Goal: Task Accomplishment & Management: Use online tool/utility

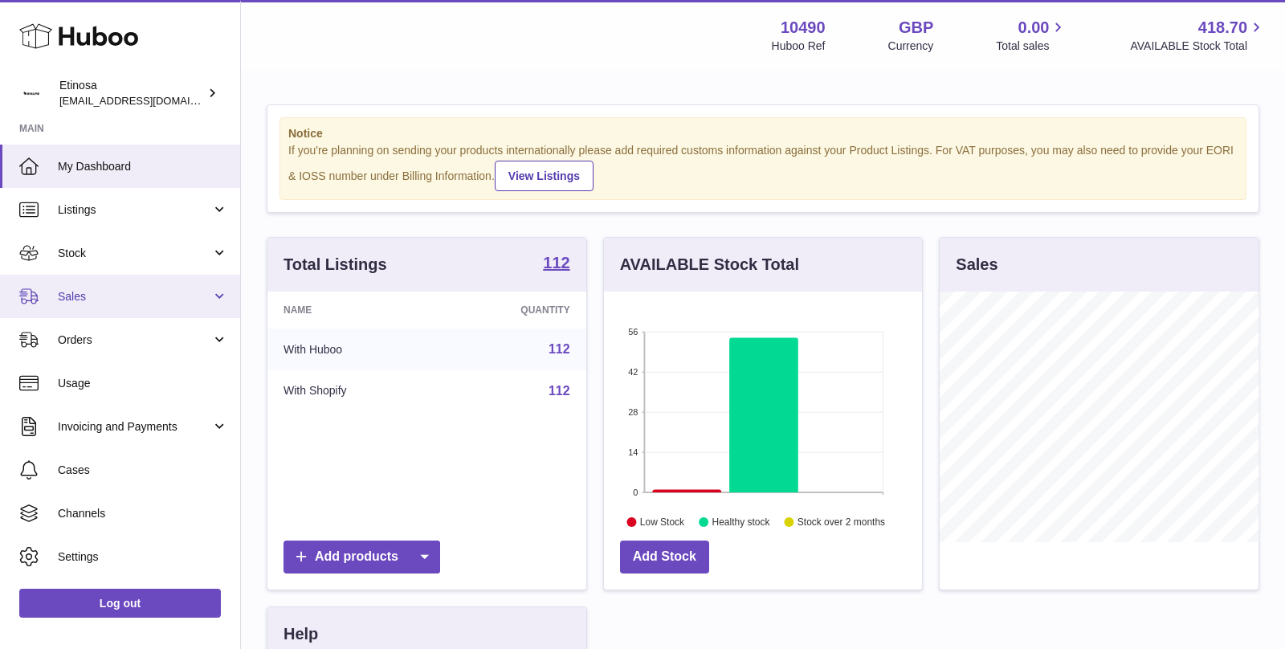
click at [190, 299] on span "Sales" at bounding box center [134, 296] width 153 height 15
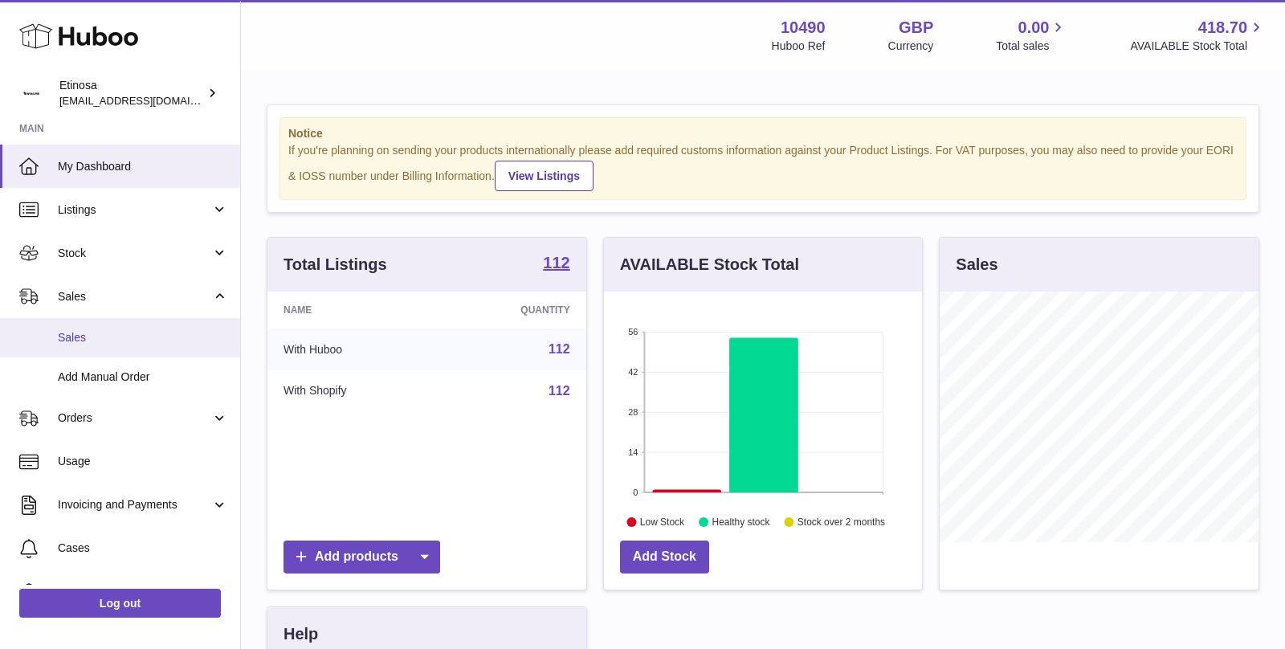
click at [126, 332] on span "Sales" at bounding box center [143, 337] width 170 height 15
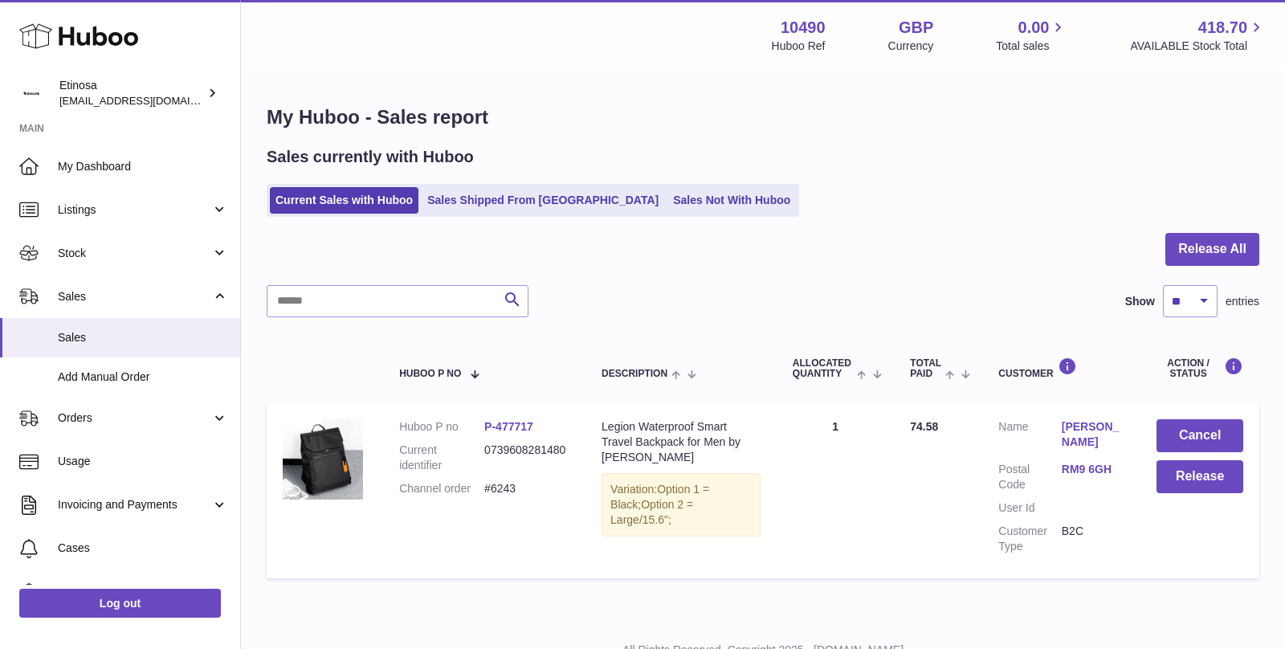
scroll to position [64, 0]
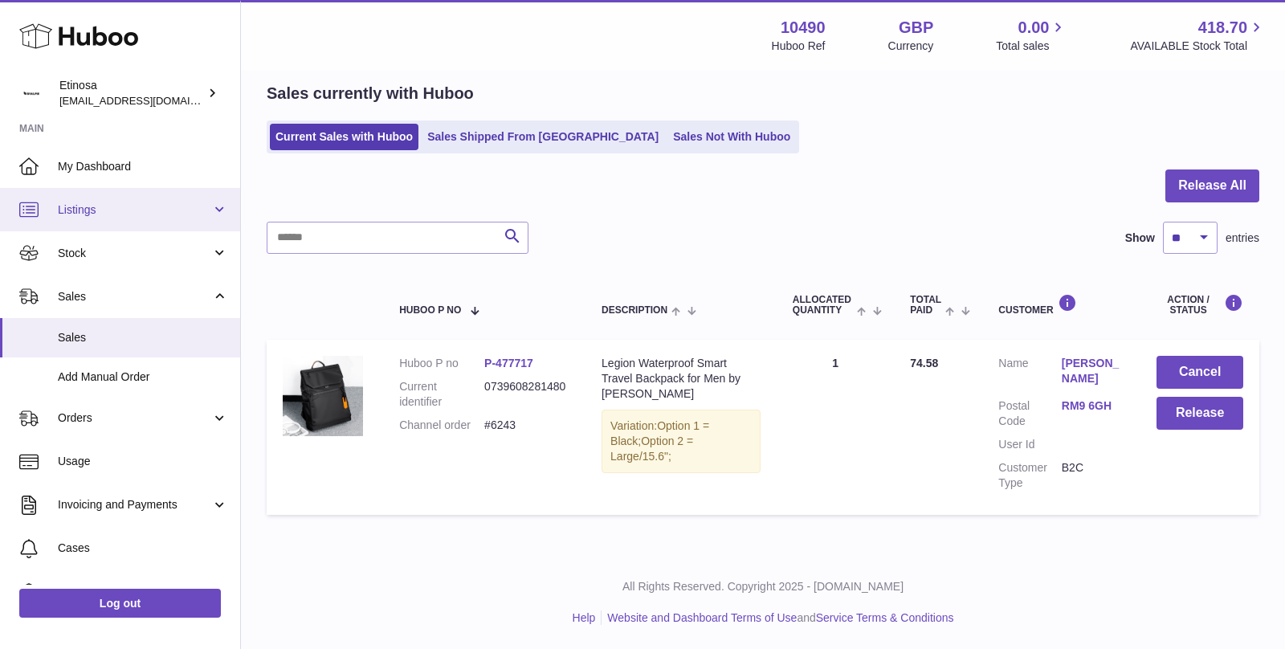
click at [170, 214] on span "Listings" at bounding box center [134, 209] width 153 height 15
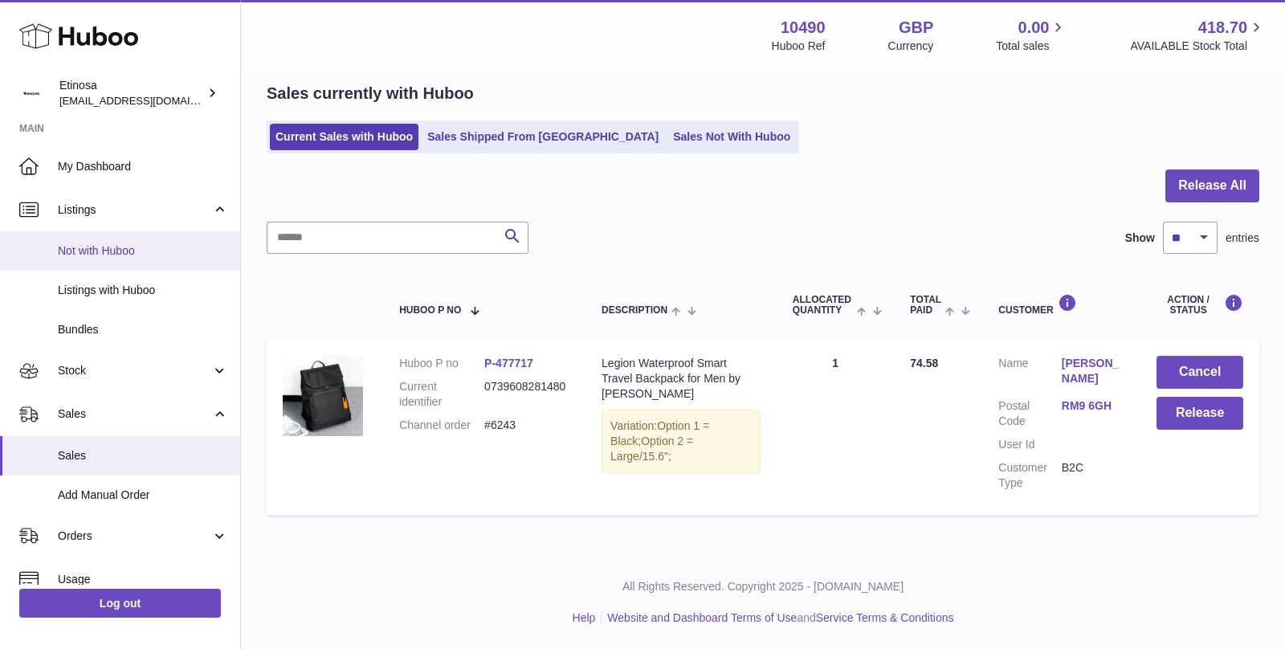
click at [123, 258] on link "Not with Huboo" at bounding box center [120, 250] width 240 height 39
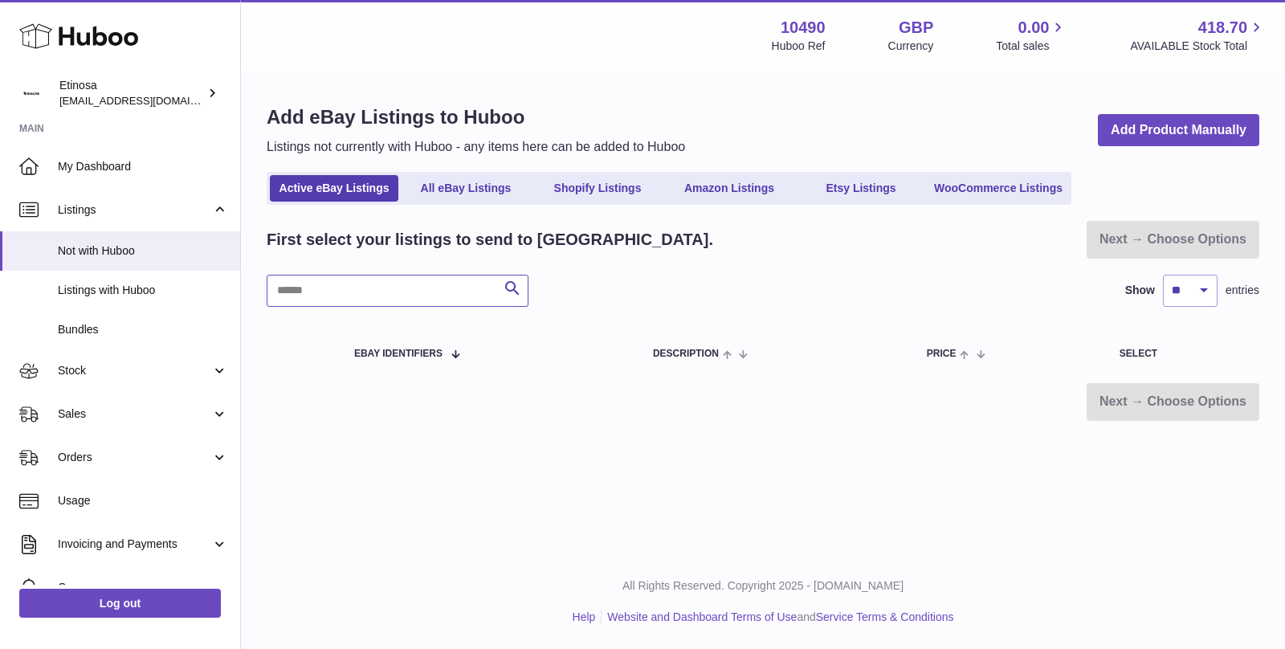
click at [431, 295] on input "text" at bounding box center [398, 291] width 262 height 32
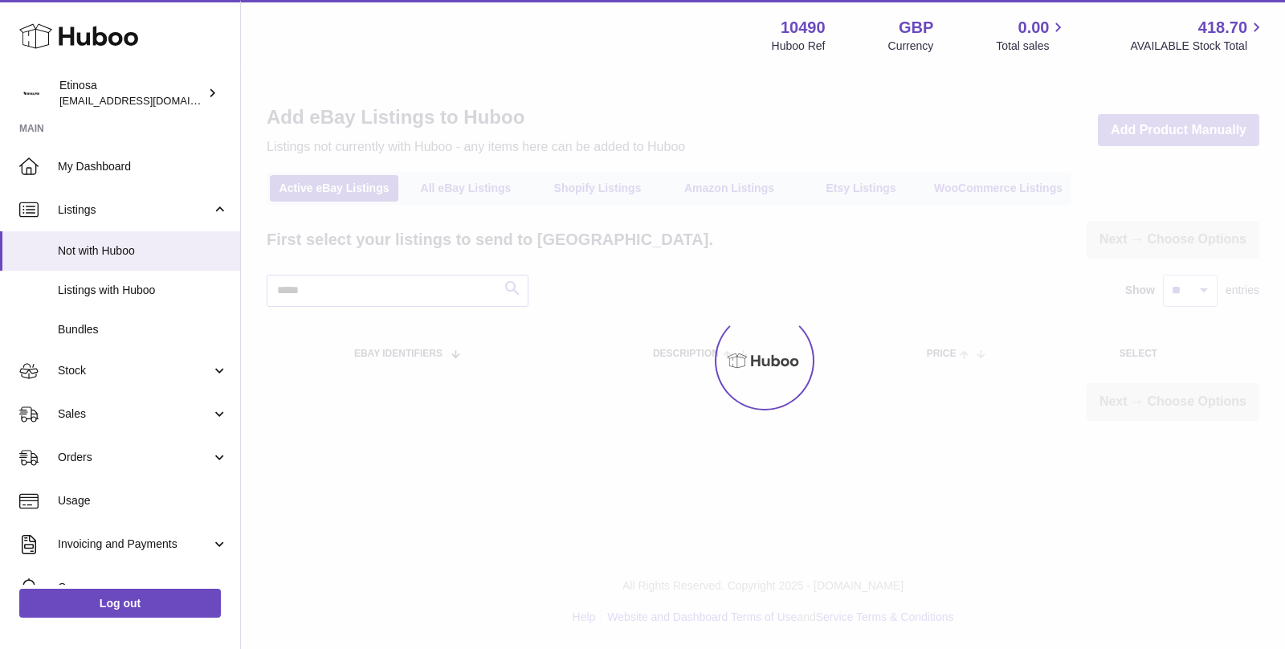
type input "*****"
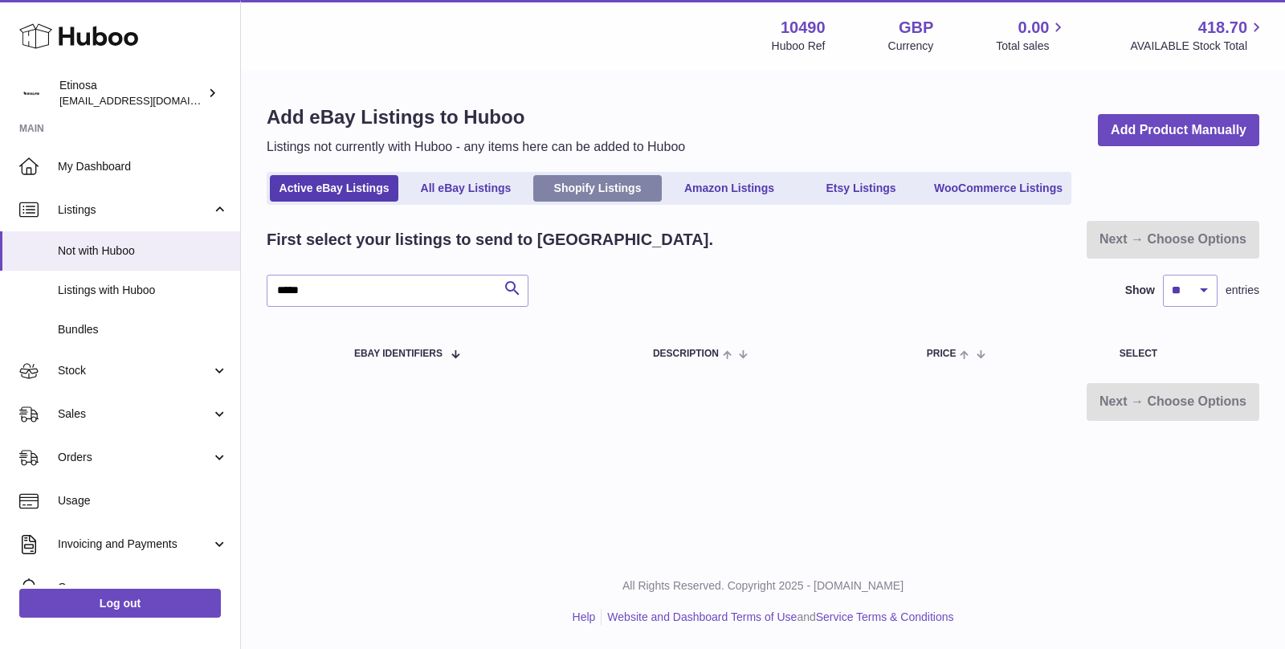
click at [572, 183] on link "Shopify Listings" at bounding box center [597, 188] width 129 height 27
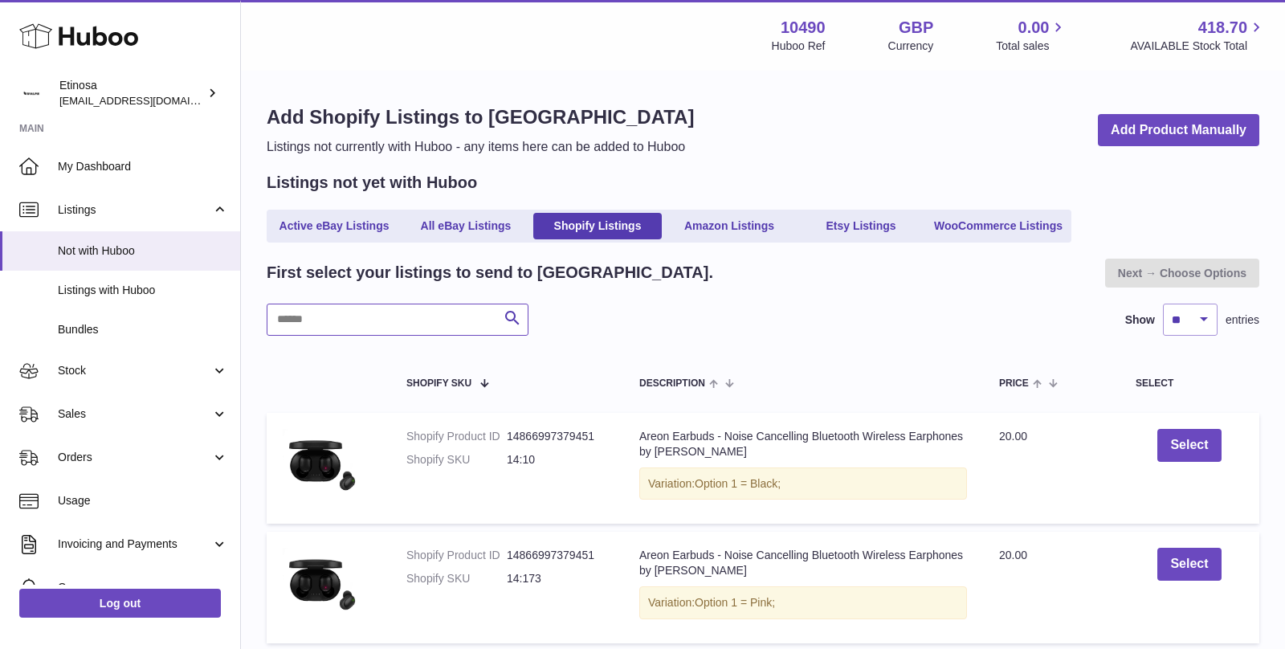
click at [381, 326] on input "text" at bounding box center [398, 320] width 262 height 32
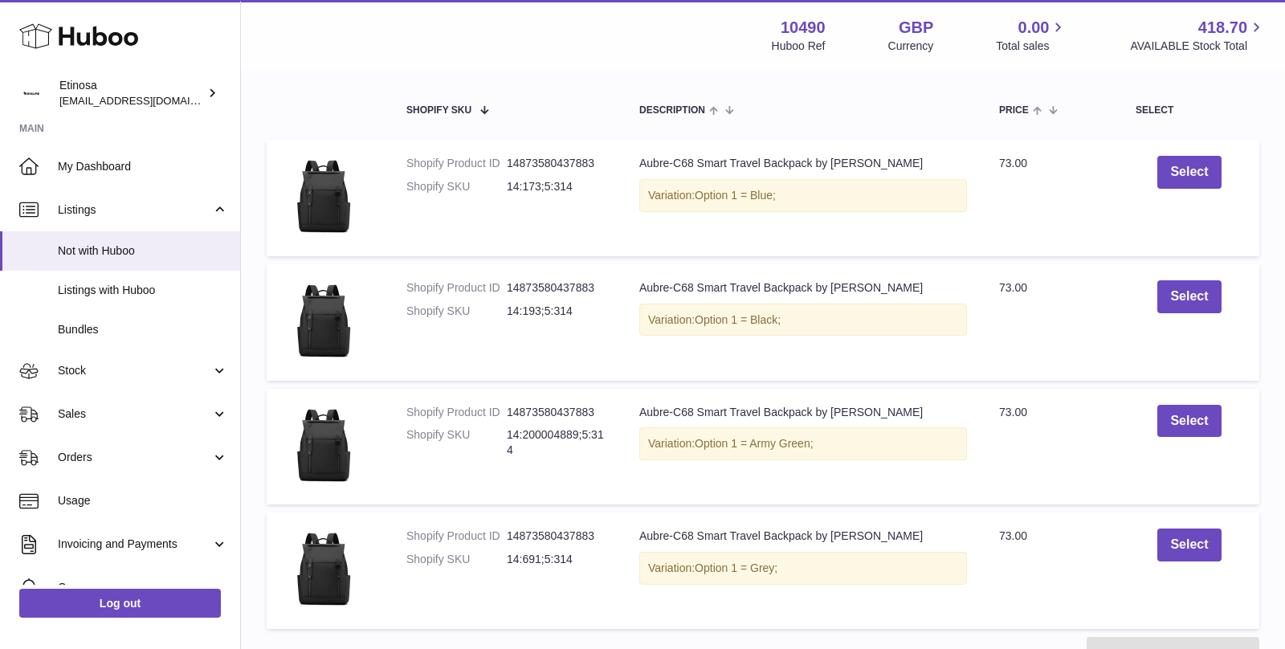
scroll to position [287, 0]
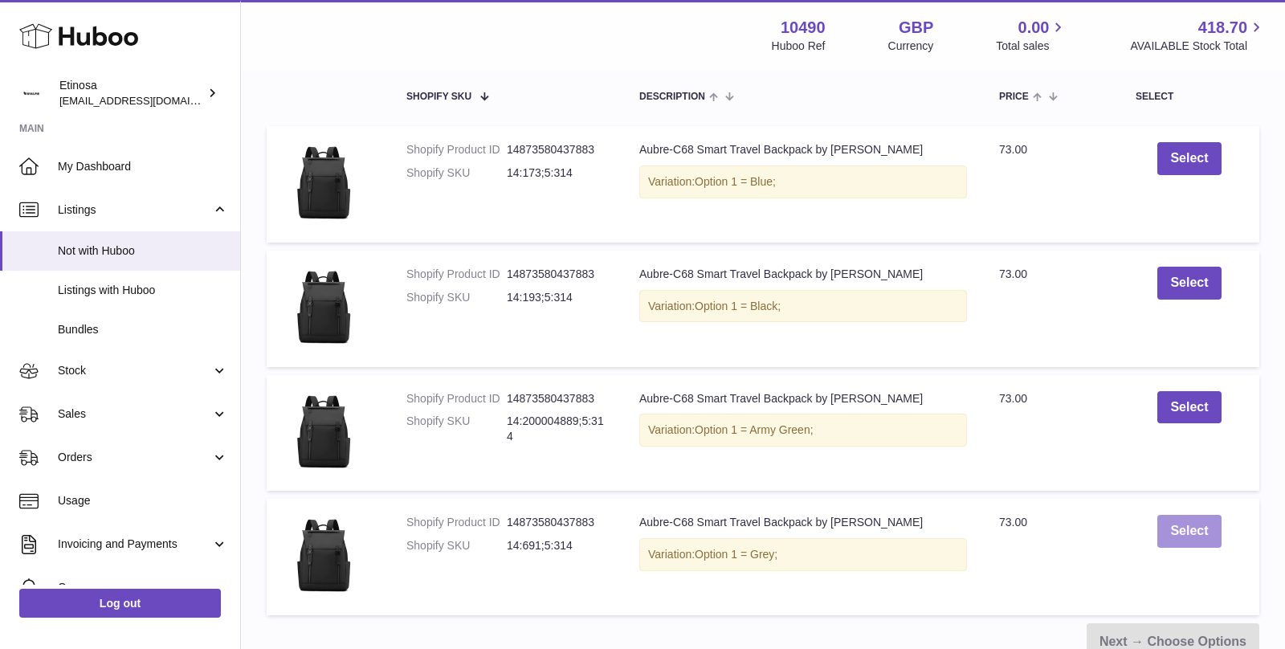
type input "*****"
click at [1174, 529] on button "Select" at bounding box center [1188, 531] width 63 height 33
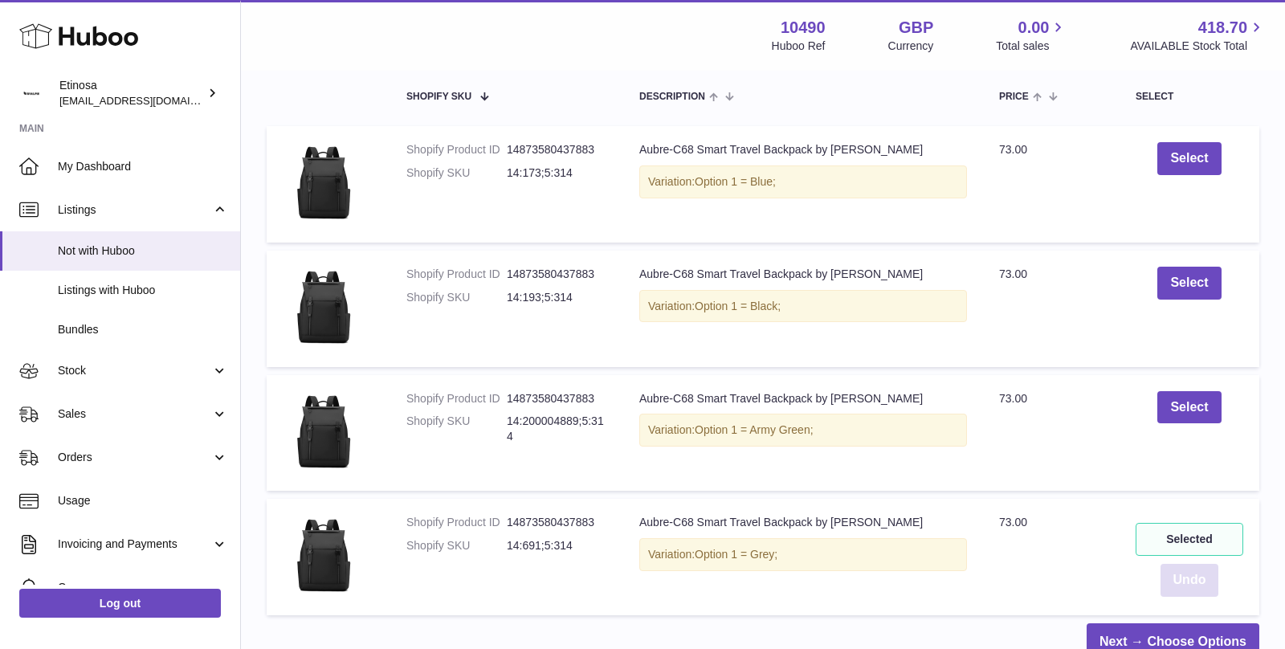
click at [1194, 584] on button "Undo" at bounding box center [1190, 580] width 59 height 33
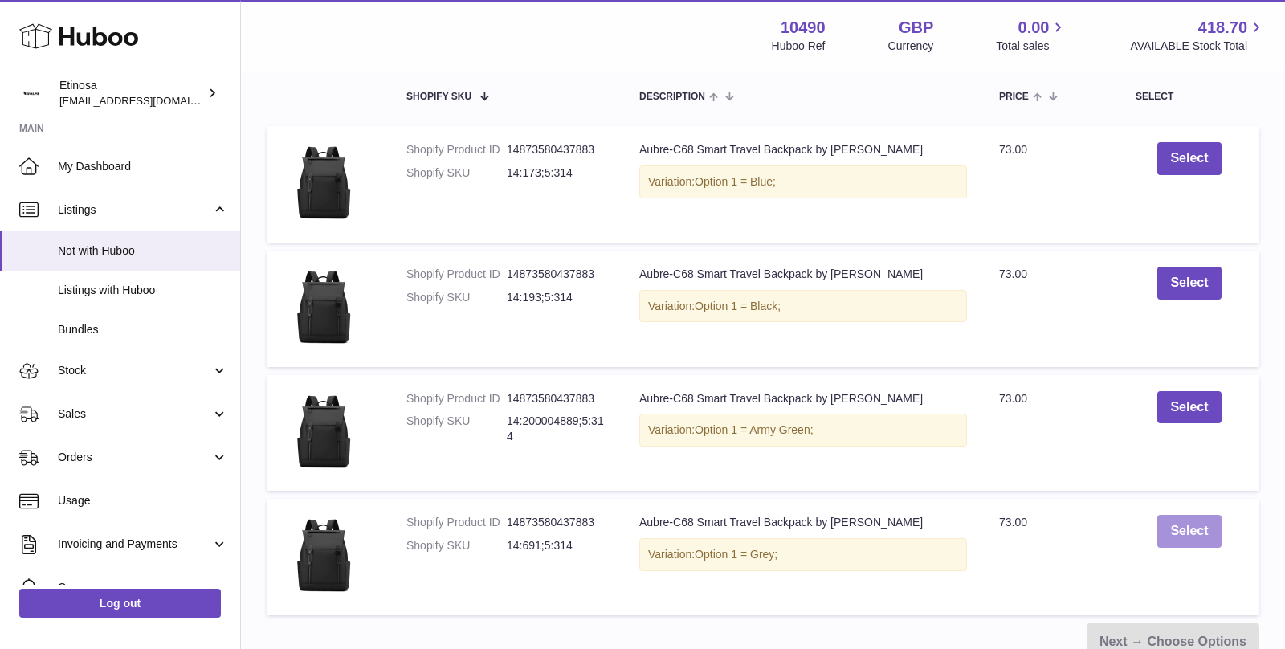
click at [1190, 534] on button "Select" at bounding box center [1188, 531] width 63 height 33
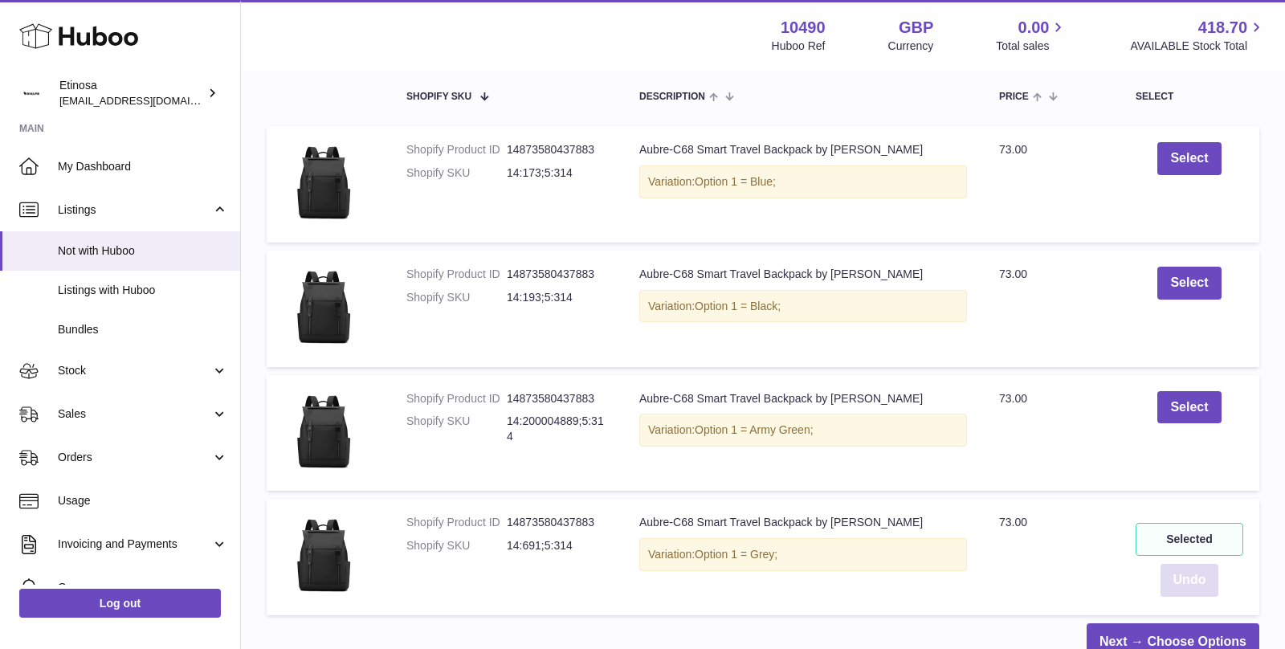
click at [1184, 579] on button "Undo" at bounding box center [1190, 580] width 59 height 33
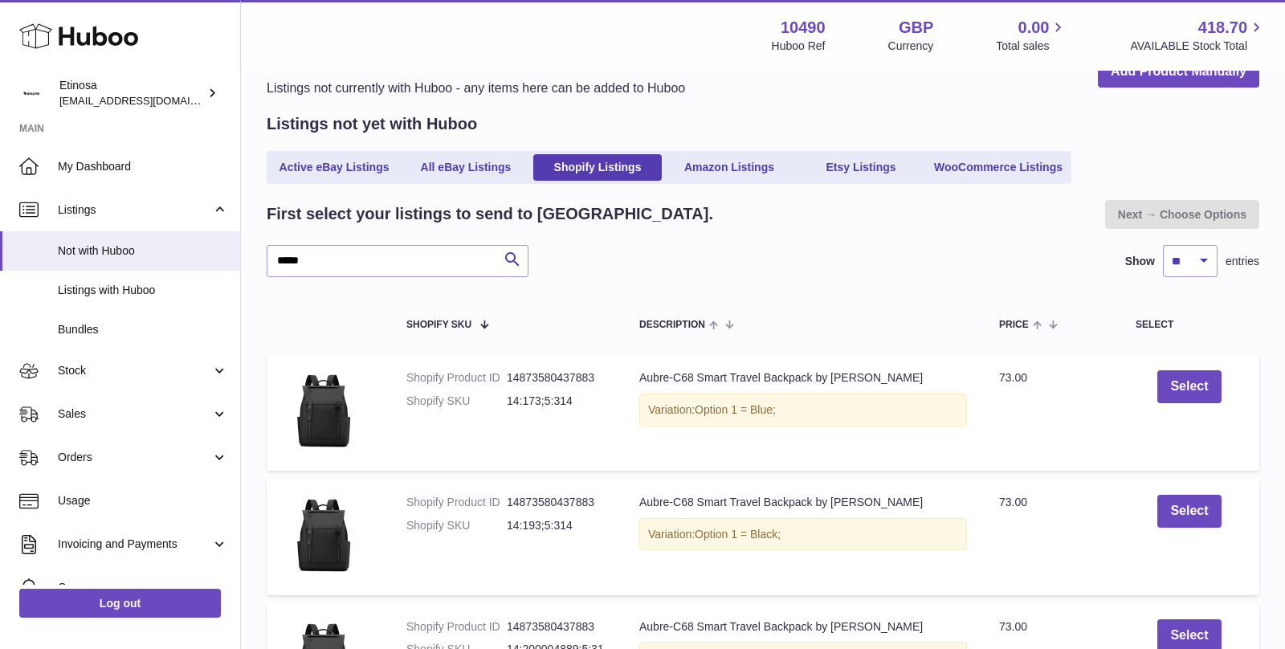
scroll to position [0, 0]
